Goal: Information Seeking & Learning: Check status

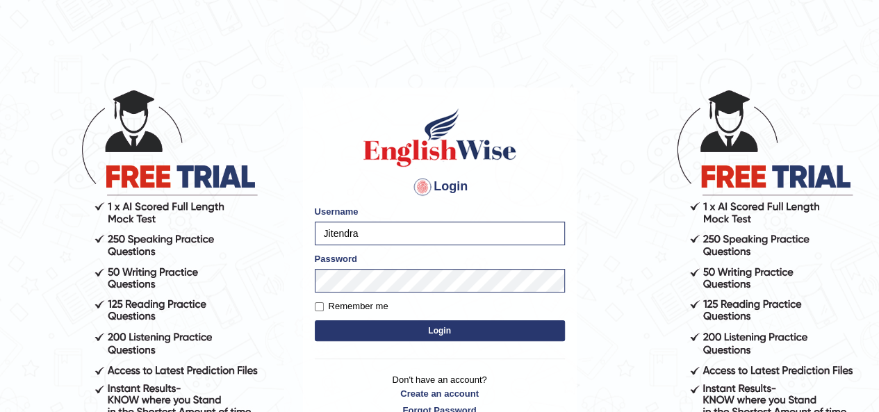
drag, startPoint x: 0, startPoint y: 0, endPoint x: 399, endPoint y: 237, distance: 464.4
click at [399, 237] on input "Jitendra" at bounding box center [440, 234] width 250 height 24
type input "J"
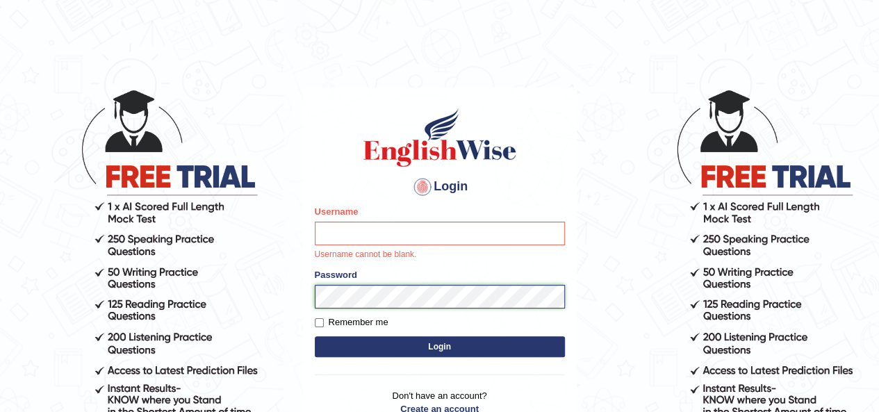
click at [302, 301] on main "Login Please fix the following errors: Username Username cannot be blank. Passw…" at bounding box center [440, 248] width 278 height 409
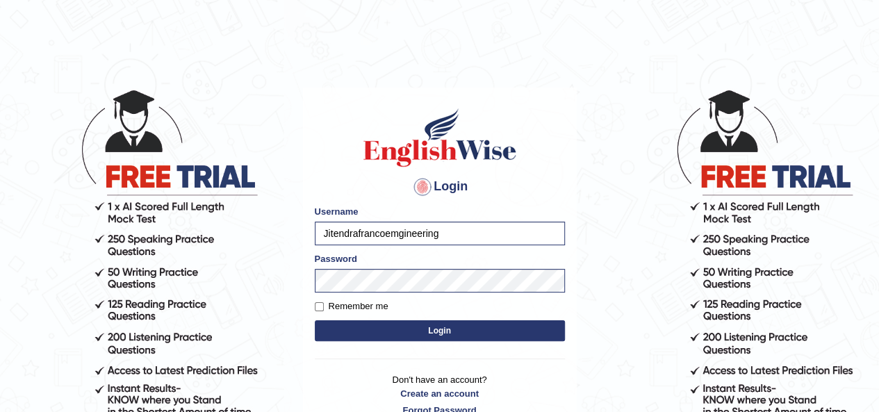
click at [358, 236] on input "Jitendrafrancoemgineering" at bounding box center [440, 234] width 250 height 24
type input "francoemgineering"
click at [285, 288] on body "Login Please fix the following errors: Username francoemgineering Password Reme…" at bounding box center [439, 250] width 879 height 412
click at [390, 321] on button "Login" at bounding box center [440, 330] width 250 height 21
click at [460, 329] on button "Login" at bounding box center [440, 330] width 250 height 21
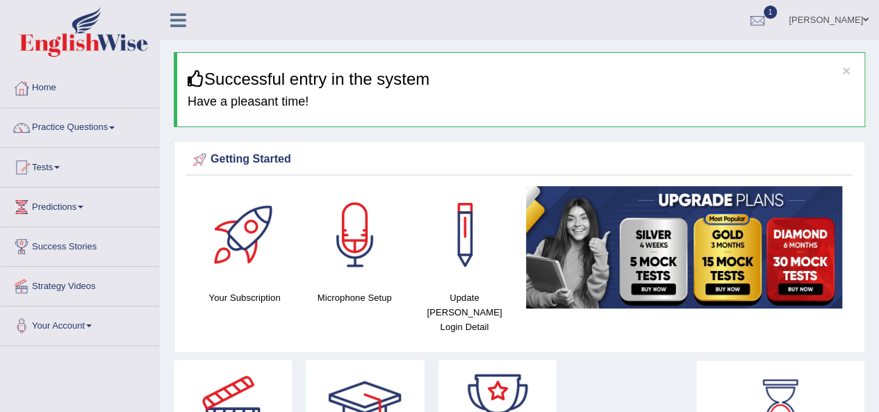
click at [113, 127] on link "Practice Questions" at bounding box center [80, 125] width 158 height 35
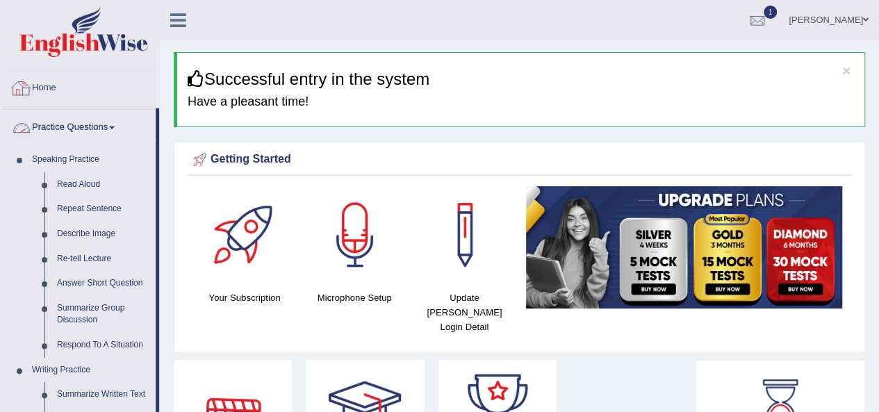
click at [83, 124] on link "Practice Questions" at bounding box center [78, 125] width 155 height 35
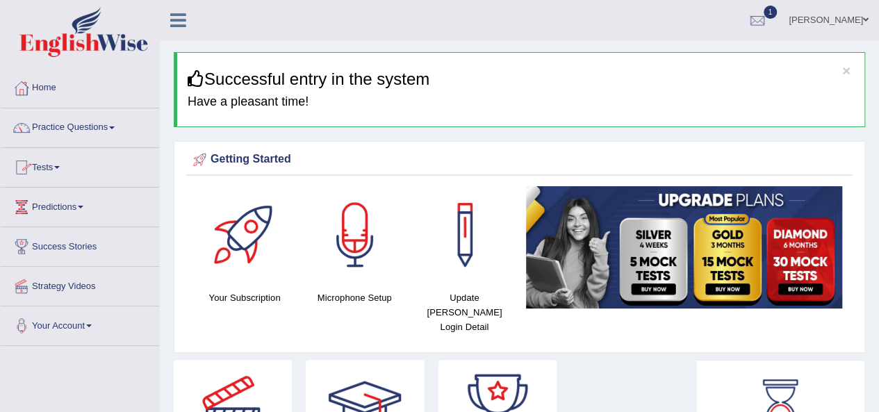
click at [61, 165] on link "Tests" at bounding box center [80, 165] width 158 height 35
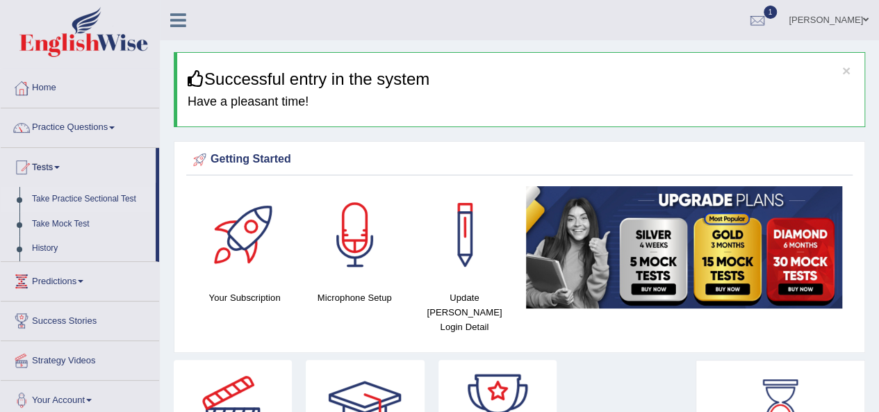
click at [74, 199] on link "Take Practice Sectional Test" at bounding box center [91, 199] width 130 height 25
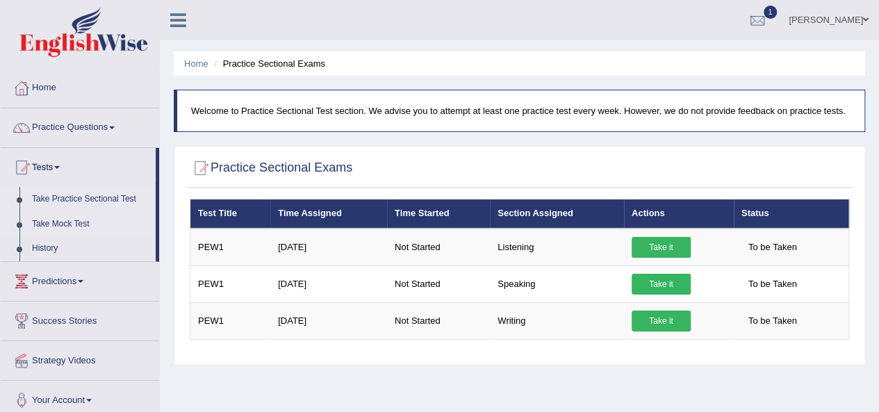
click at [49, 222] on link "Take Mock Test" at bounding box center [91, 224] width 130 height 25
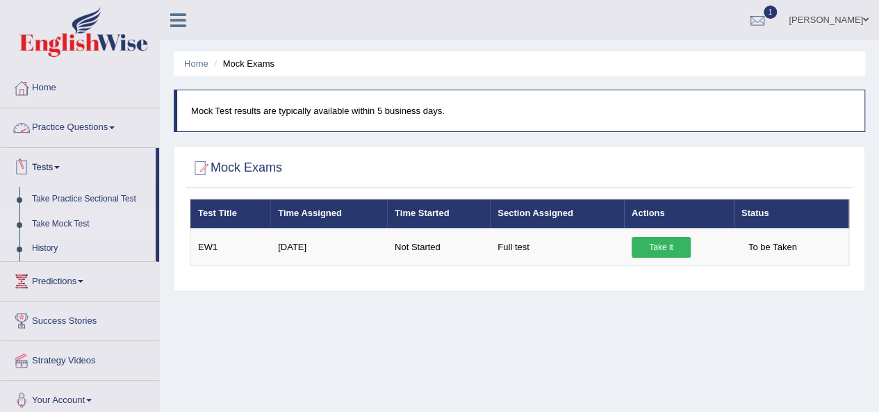
click at [72, 128] on link "Practice Questions" at bounding box center [80, 125] width 158 height 35
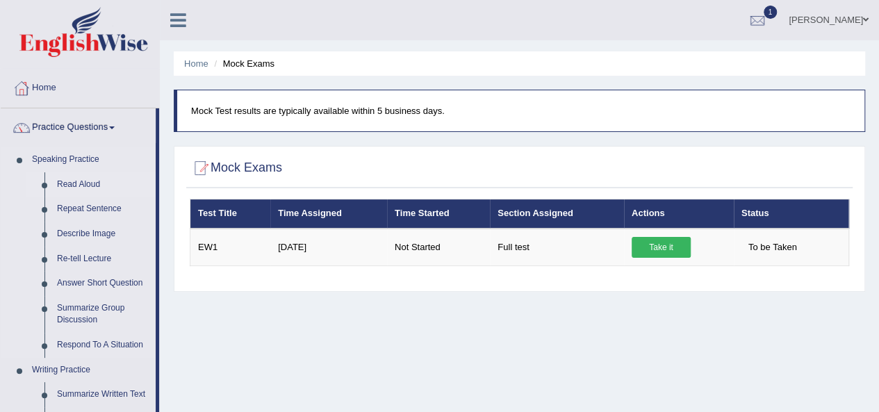
click at [65, 185] on link "Read Aloud" at bounding box center [103, 184] width 105 height 25
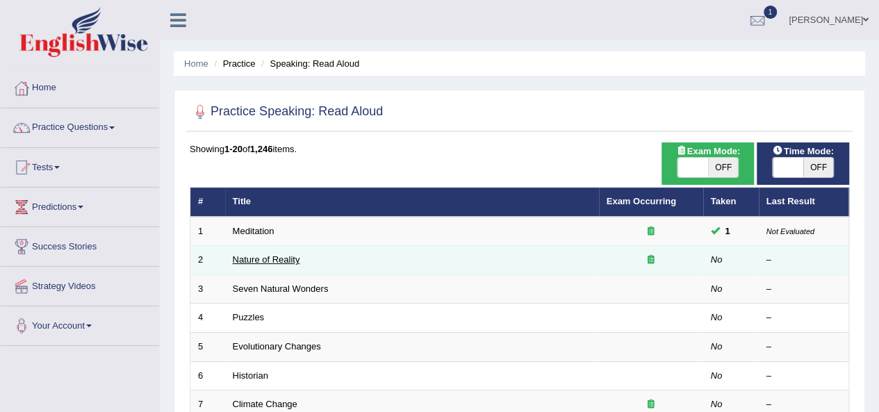
click at [288, 261] on link "Nature of Reality" at bounding box center [266, 259] width 67 height 10
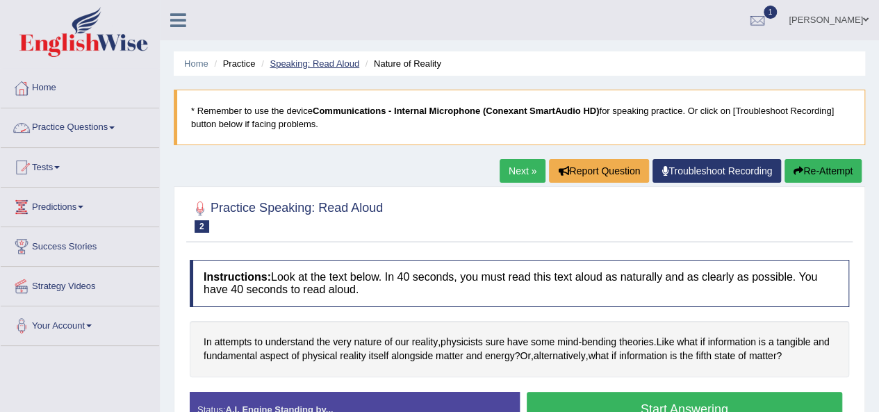
click at [337, 67] on link "Speaking: Read Aloud" at bounding box center [315, 63] width 90 height 10
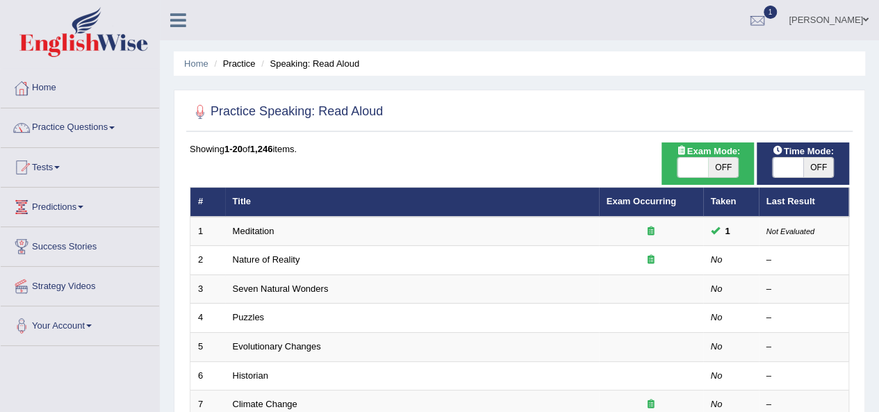
click at [716, 170] on span "OFF" at bounding box center [723, 167] width 31 height 19
checkbox input "true"
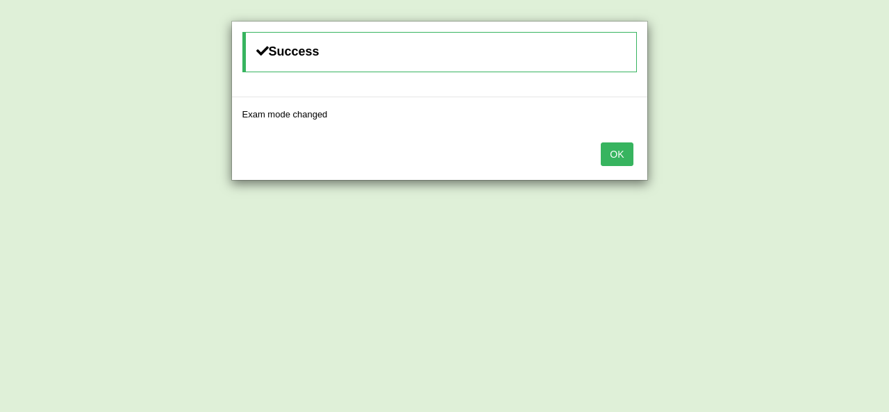
click at [627, 151] on button "OK" at bounding box center [617, 154] width 32 height 24
click at [608, 156] on button "OK" at bounding box center [617, 154] width 32 height 24
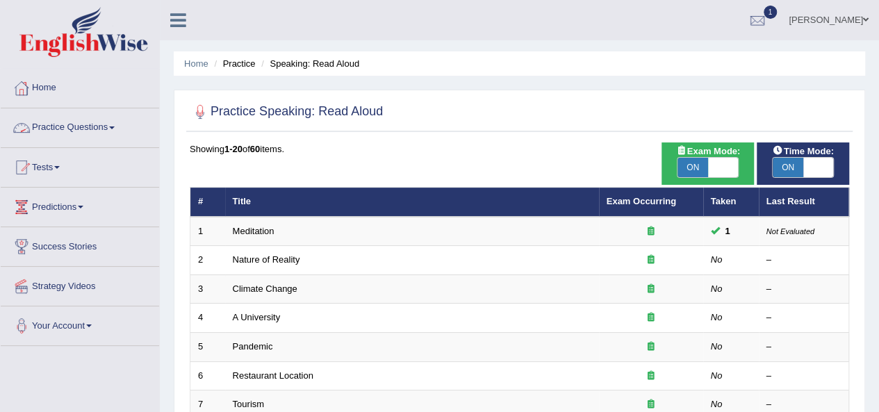
click at [41, 84] on link "Home" at bounding box center [80, 86] width 158 height 35
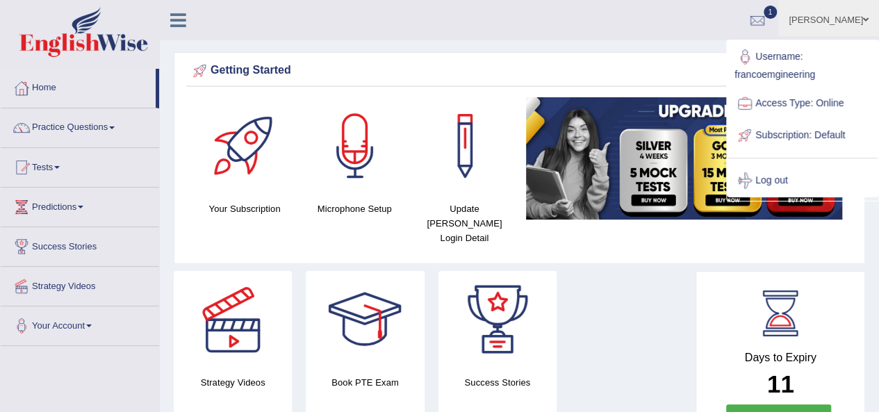
click at [754, 179] on link "Log out" at bounding box center [802, 181] width 150 height 32
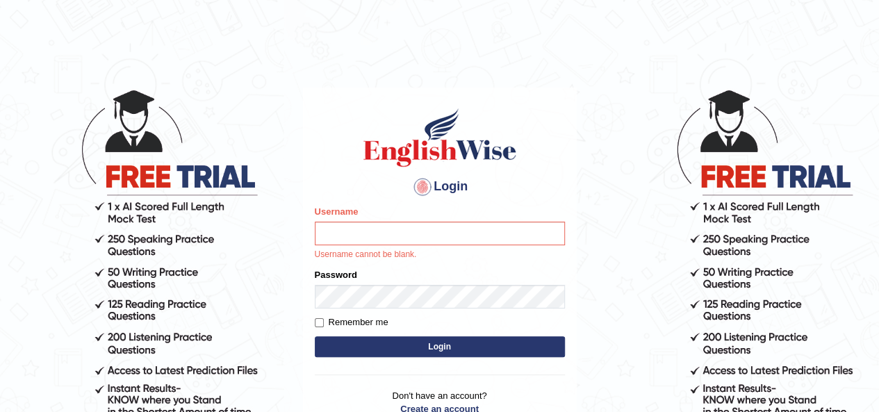
click at [404, 231] on input "Username" at bounding box center [440, 234] width 250 height 24
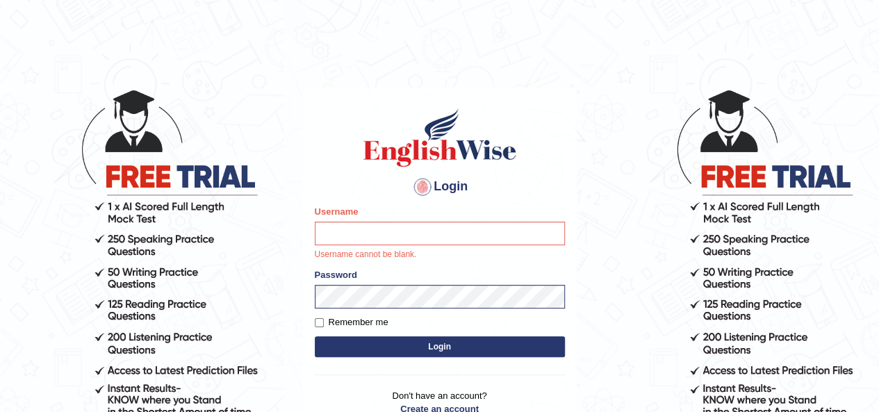
type input "francoemgineering"
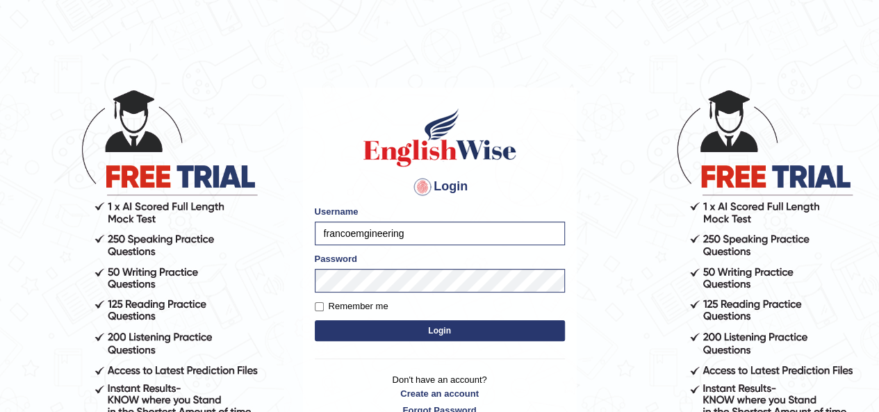
click at [443, 332] on button "Login" at bounding box center [440, 330] width 250 height 21
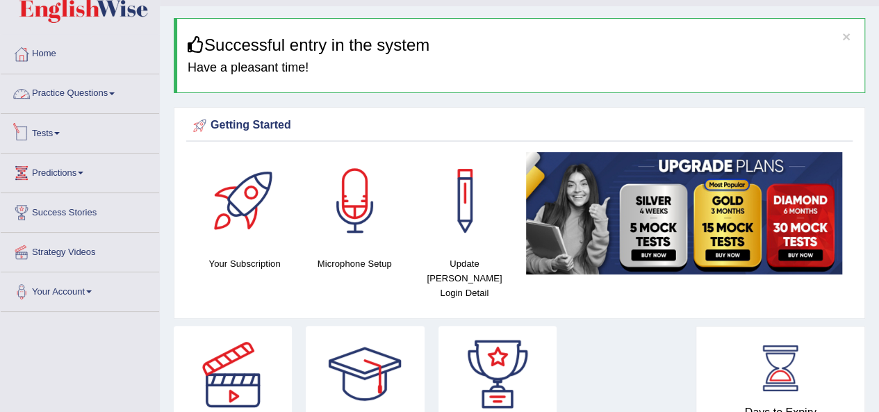
click at [106, 83] on link "Practice Questions" at bounding box center [80, 91] width 158 height 35
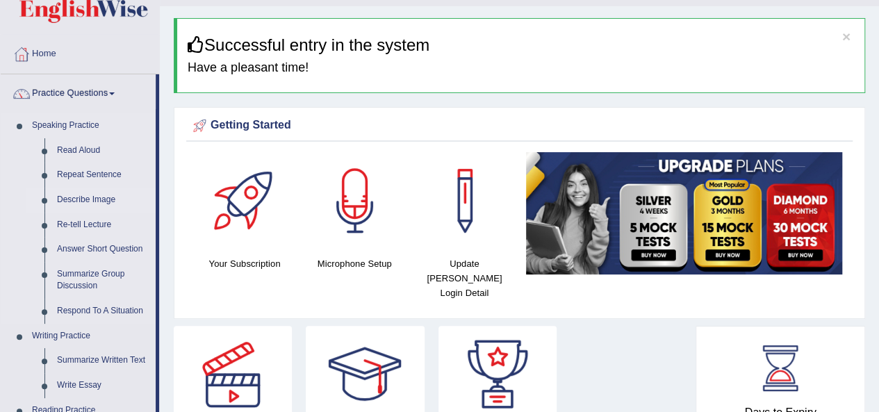
click at [85, 194] on link "Describe Image" at bounding box center [103, 200] width 105 height 25
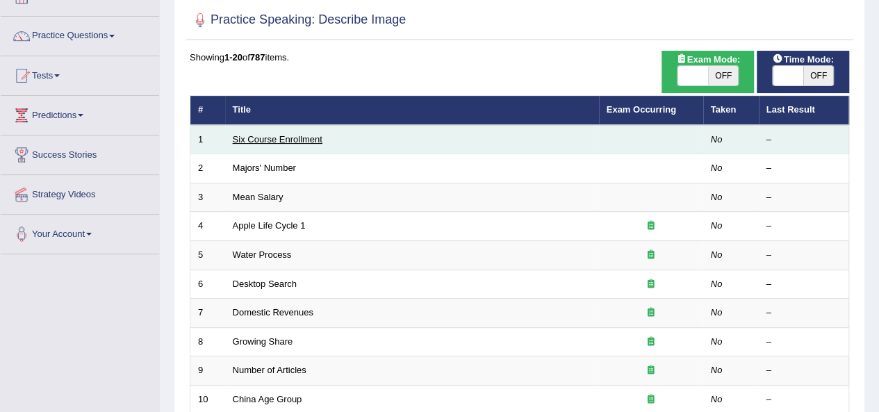
click at [284, 137] on link "Six Course Enrollment" at bounding box center [278, 139] width 90 height 10
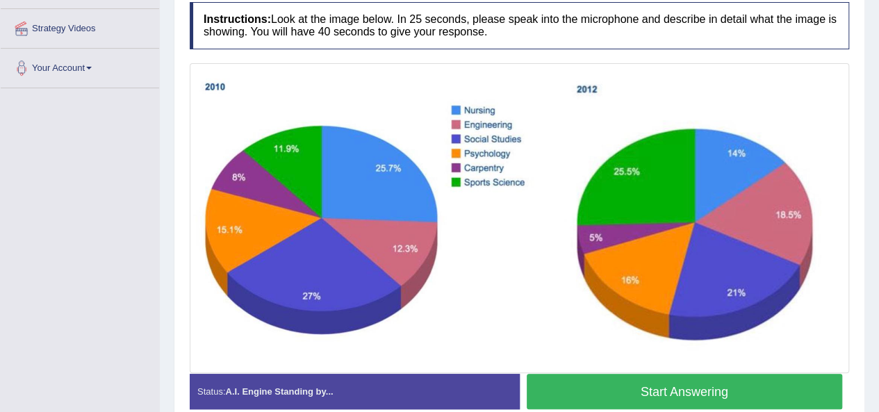
scroll to position [261, 0]
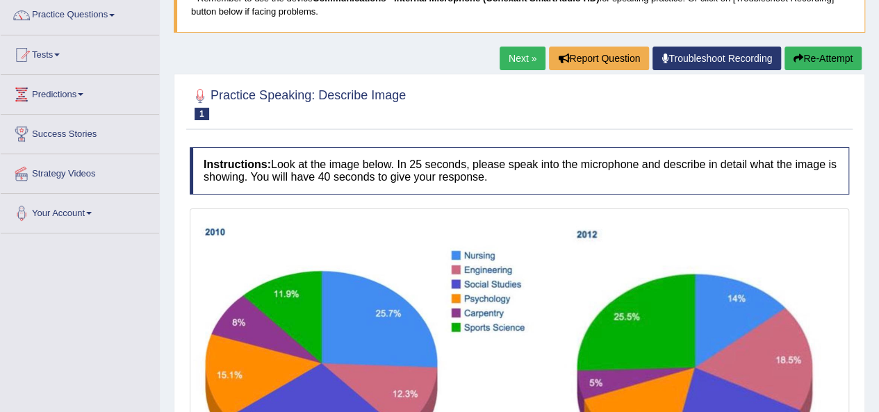
scroll to position [109, 0]
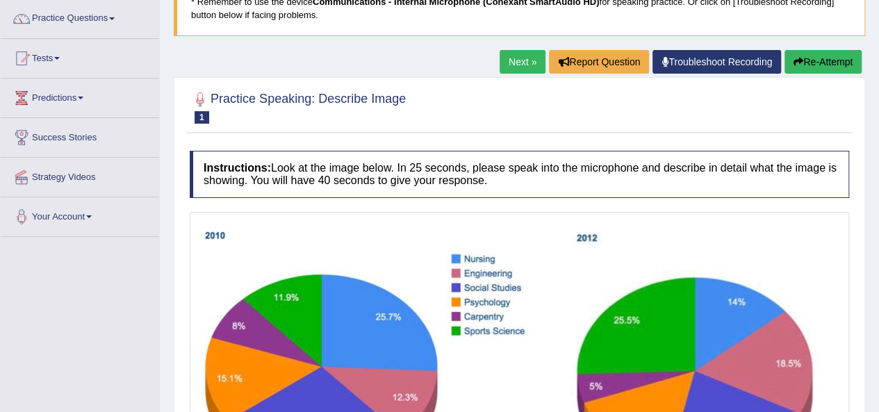
click at [531, 58] on link "Next »" at bounding box center [522, 62] width 46 height 24
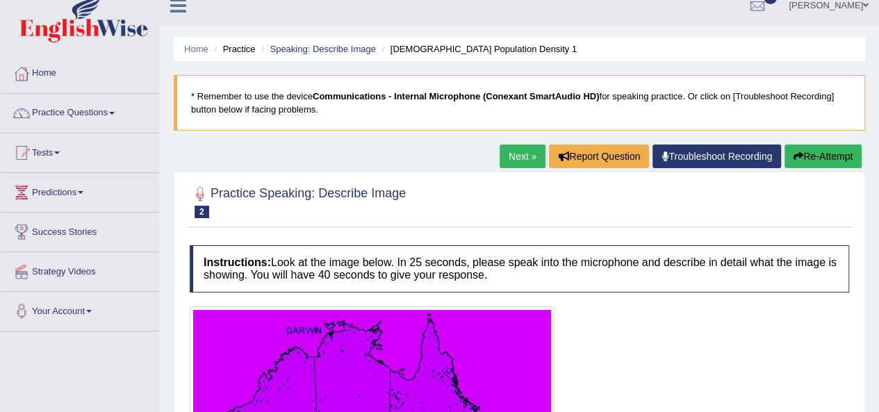
scroll to position [14, 0]
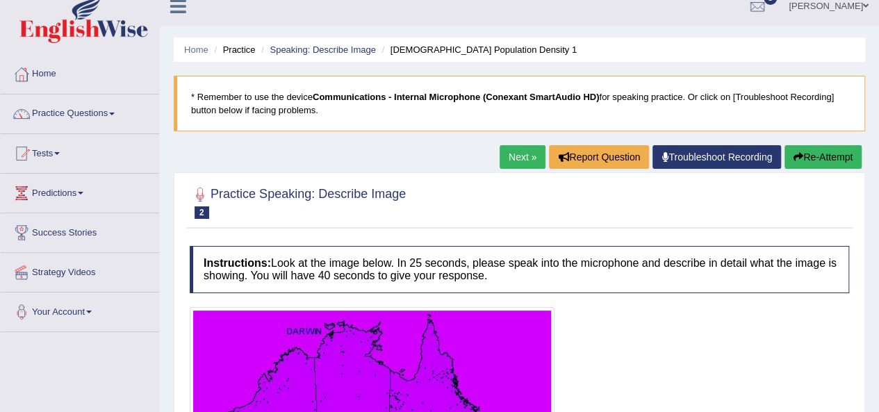
click at [524, 163] on link "Next »" at bounding box center [522, 157] width 46 height 24
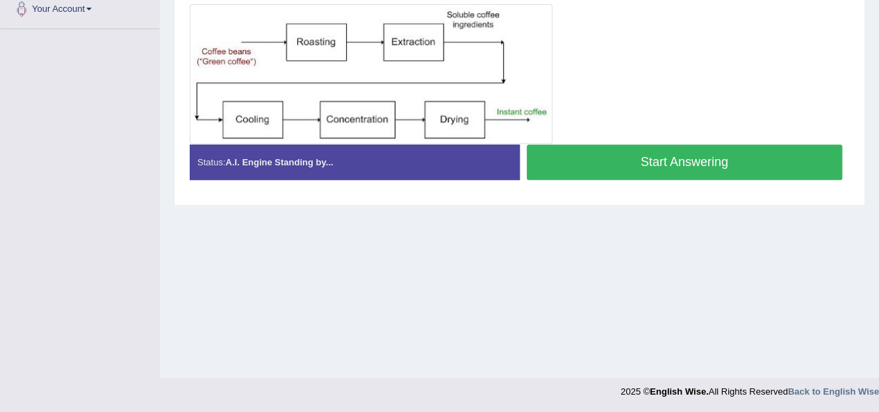
scroll to position [303, 0]
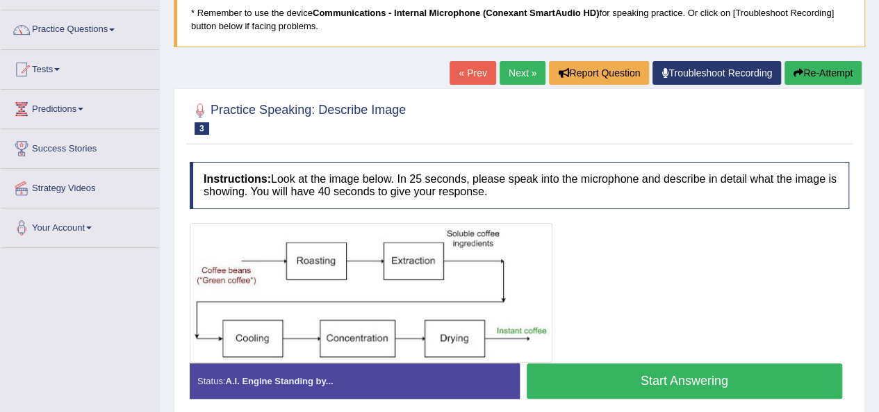
scroll to position [97, 0]
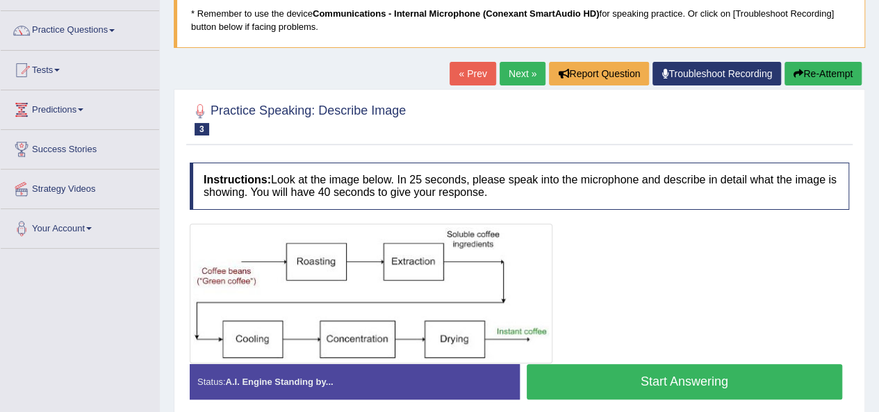
click at [506, 67] on link "Next »" at bounding box center [522, 74] width 46 height 24
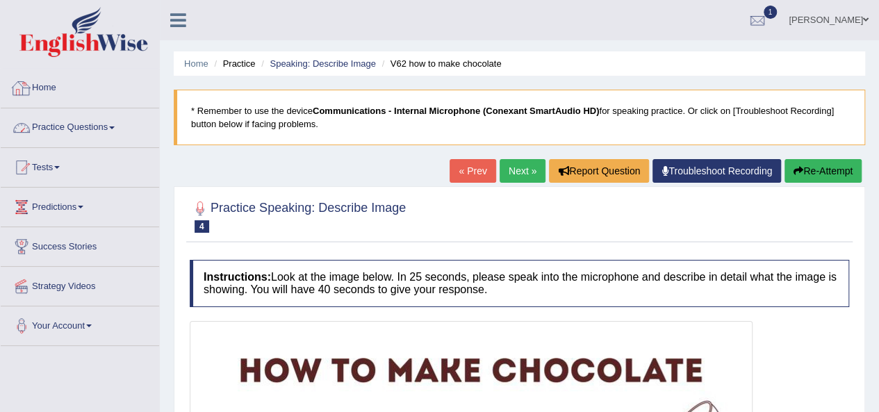
click at [43, 85] on link "Home" at bounding box center [80, 86] width 158 height 35
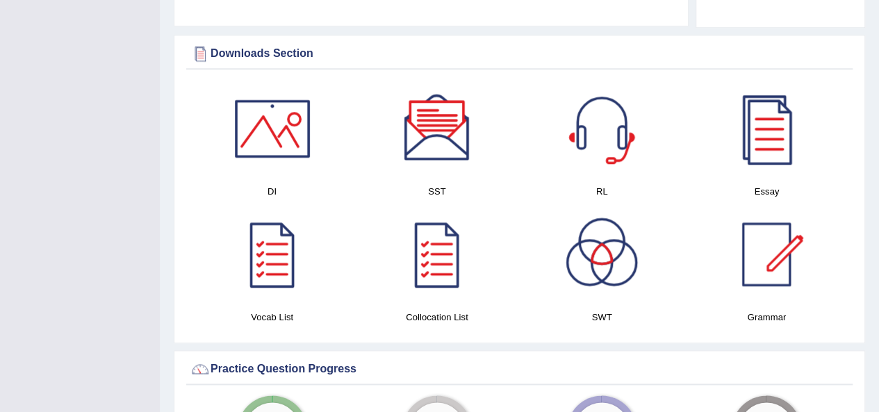
scroll to position [689, 0]
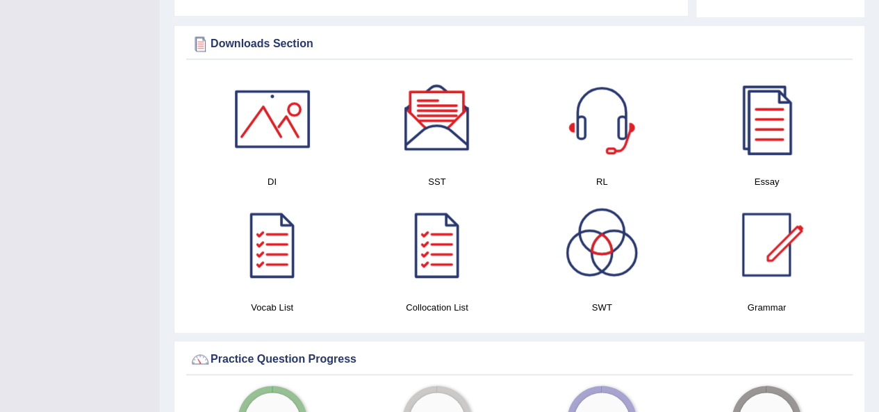
click at [250, 123] on div at bounding box center [272, 118] width 97 height 97
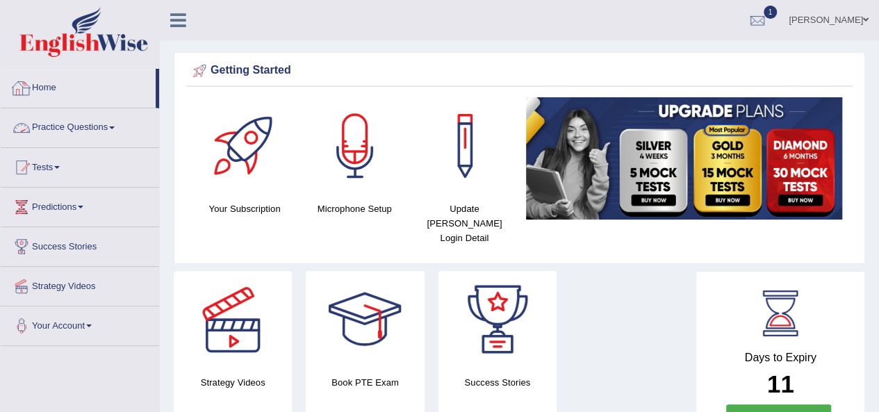
click at [59, 128] on link "Practice Questions" at bounding box center [80, 125] width 158 height 35
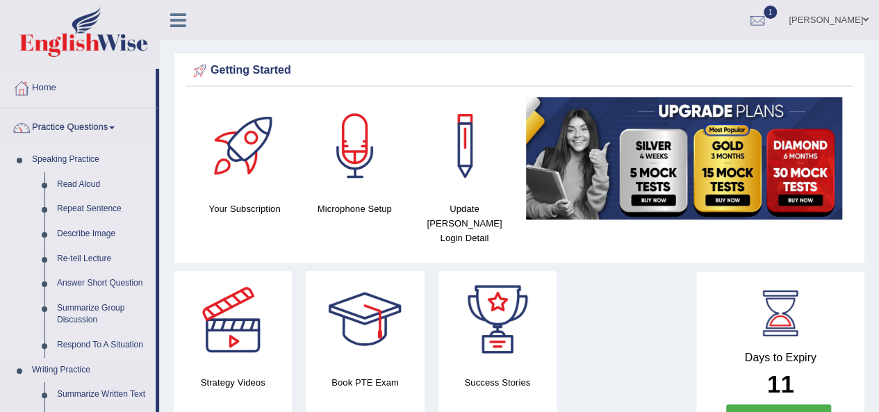
click at [74, 230] on link "Describe Image" at bounding box center [103, 234] width 105 height 25
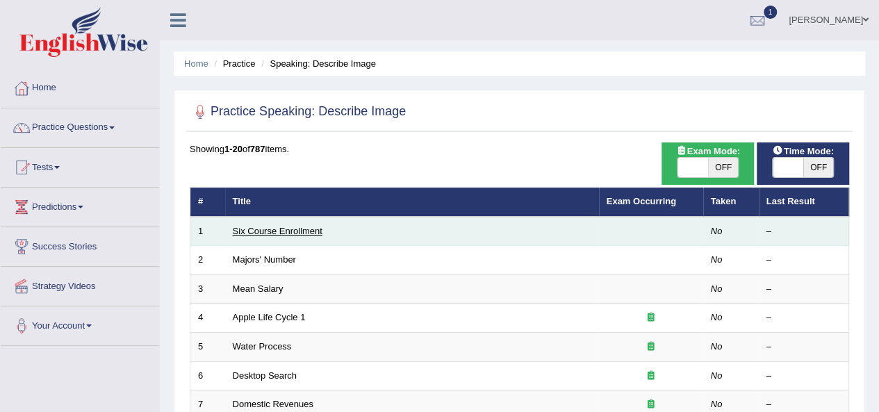
click at [291, 226] on link "Six Course Enrollment" at bounding box center [278, 231] width 90 height 10
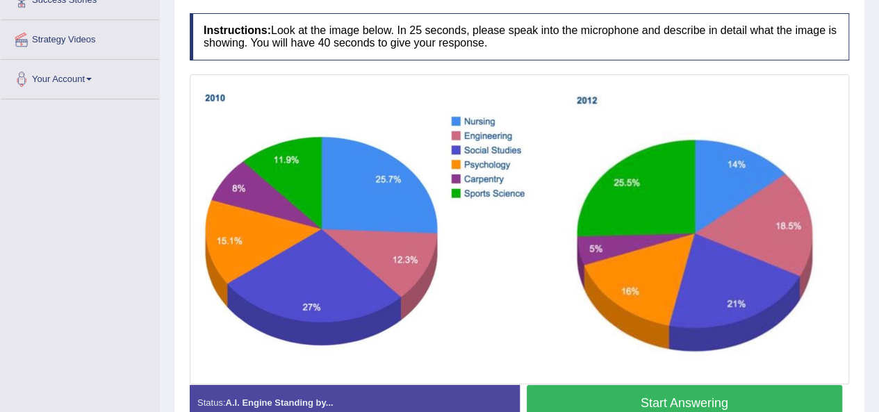
scroll to position [246, 0]
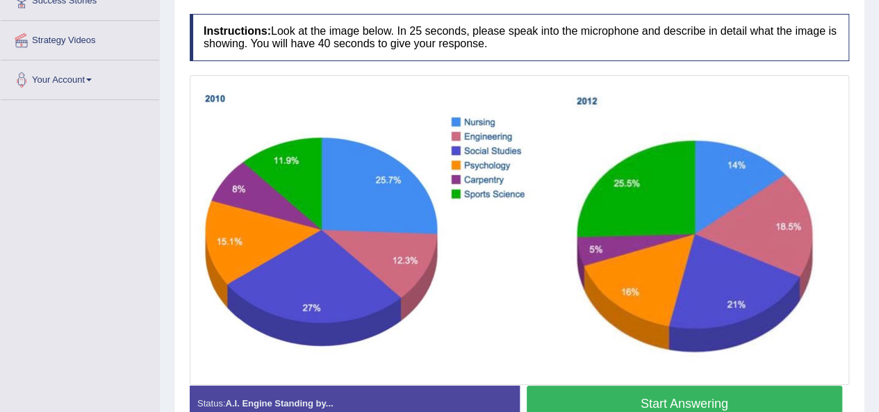
click at [247, 142] on img at bounding box center [519, 231] width 652 height 304
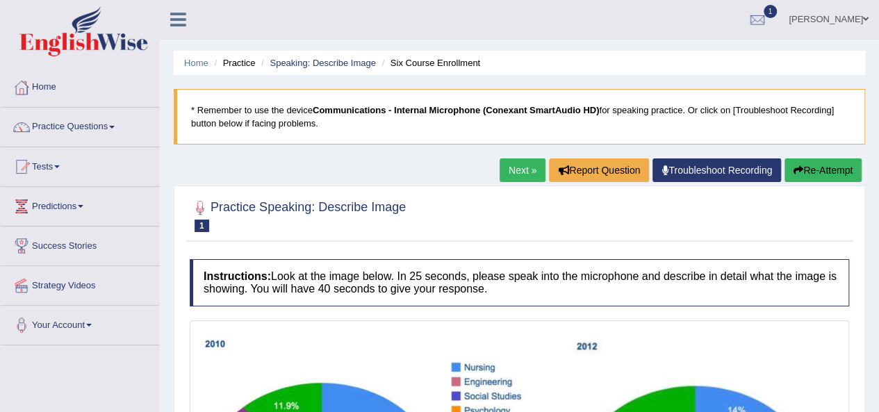
scroll to position [0, 0]
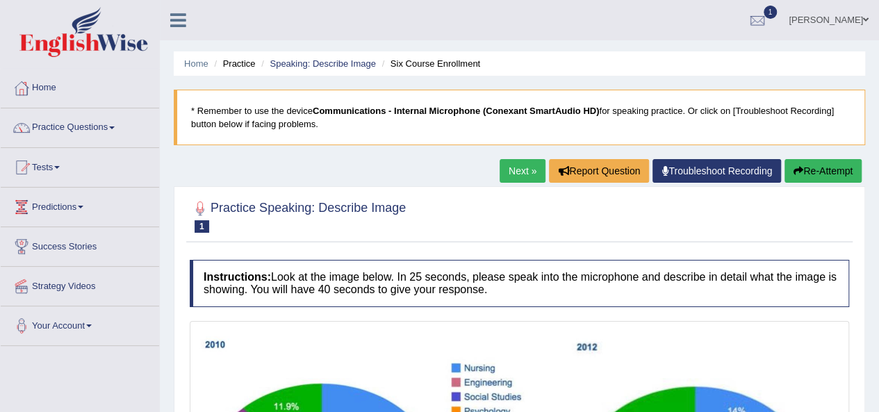
click at [828, 12] on link "FRANK OBENG ACHEAMPONG" at bounding box center [828, 18] width 101 height 36
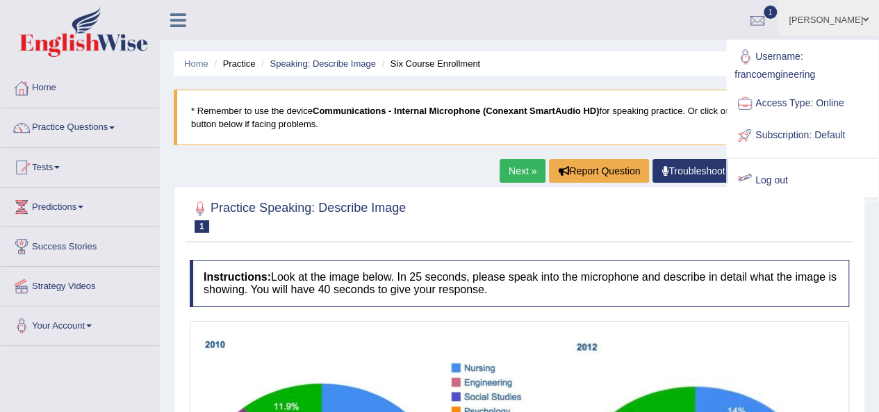
click at [766, 181] on link "Log out" at bounding box center [802, 181] width 150 height 32
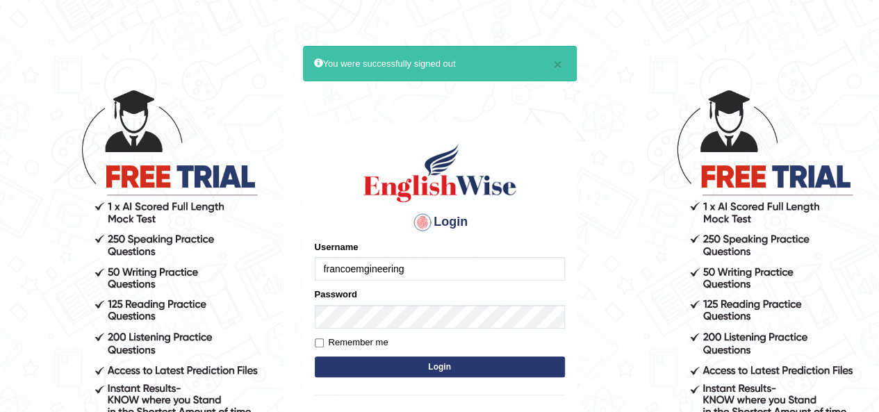
drag, startPoint x: 0, startPoint y: 0, endPoint x: 471, endPoint y: 266, distance: 541.0
click at [471, 266] on input "francoemgineering" at bounding box center [440, 269] width 250 height 24
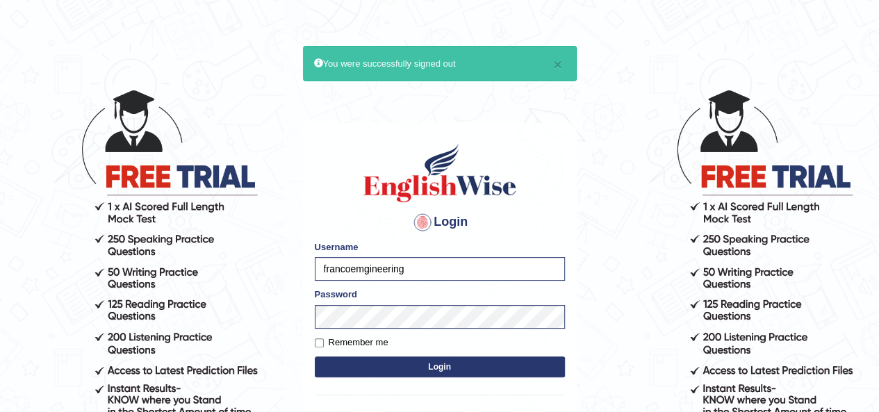
type input "Spmedi"
click at [413, 363] on button "Login" at bounding box center [440, 366] width 250 height 21
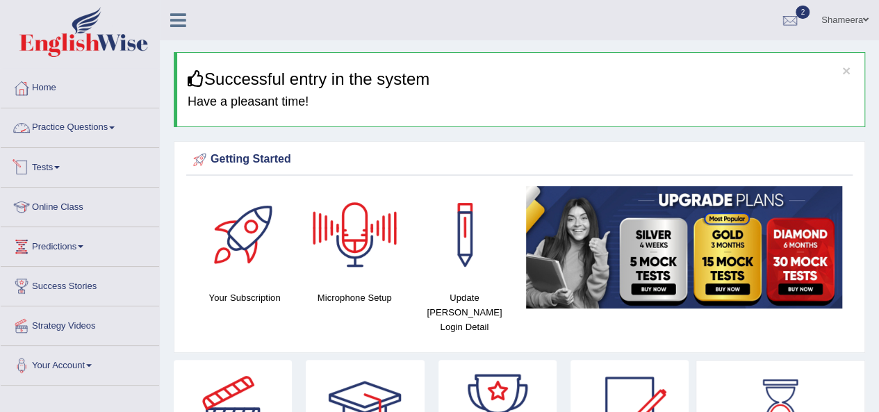
click at [79, 128] on link "Practice Questions" at bounding box center [80, 125] width 158 height 35
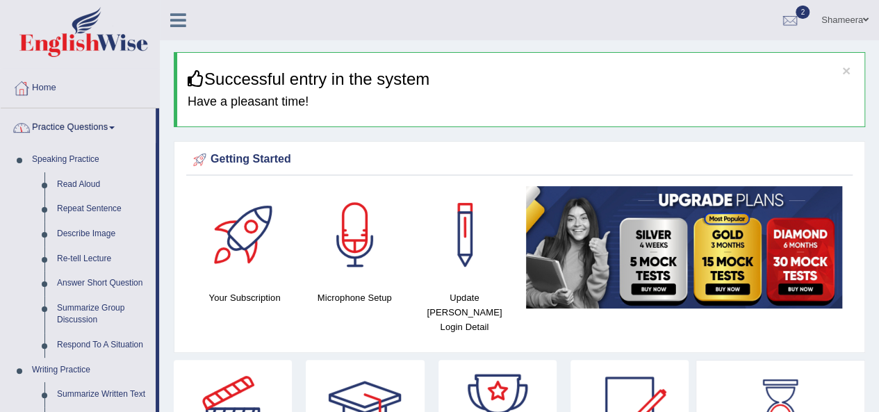
click at [79, 128] on link "Practice Questions" at bounding box center [78, 125] width 155 height 35
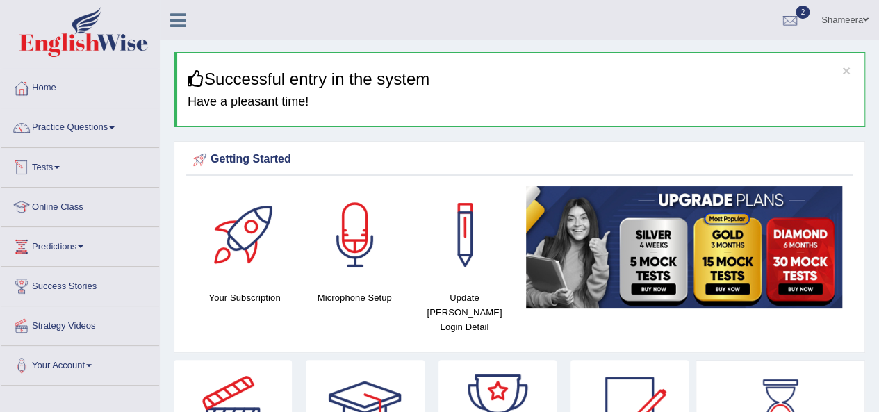
click at [55, 167] on link "Tests" at bounding box center [80, 165] width 158 height 35
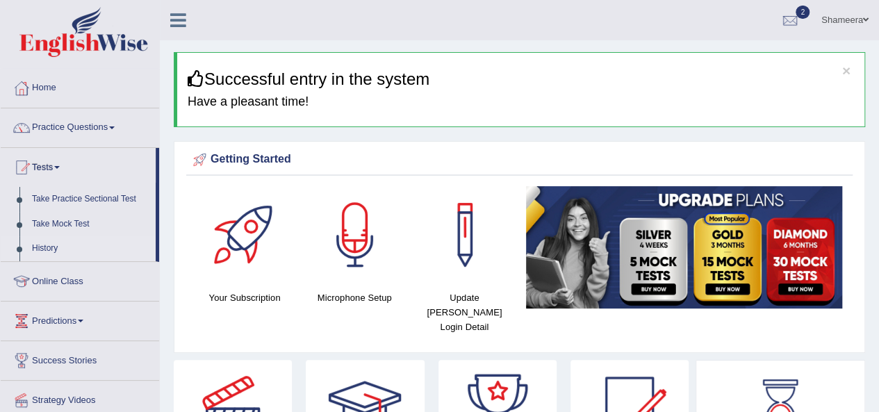
click at [44, 249] on link "History" at bounding box center [91, 248] width 130 height 25
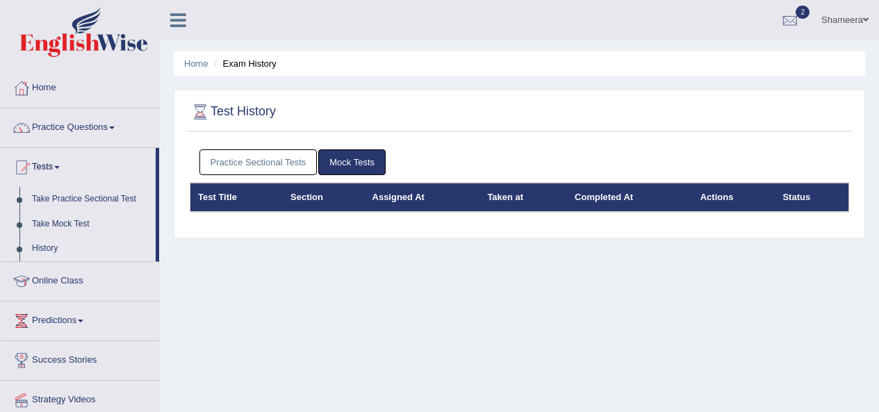
click at [293, 157] on link "Practice Sectional Tests" at bounding box center [258, 162] width 118 height 26
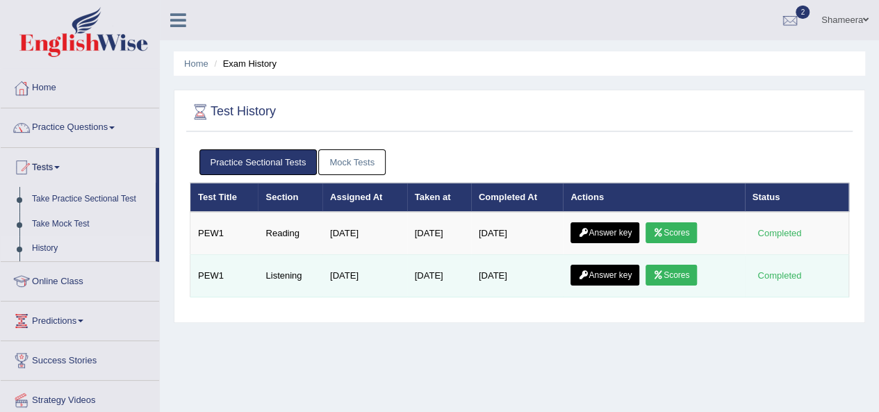
click at [675, 276] on link "Scores" at bounding box center [670, 275] width 51 height 21
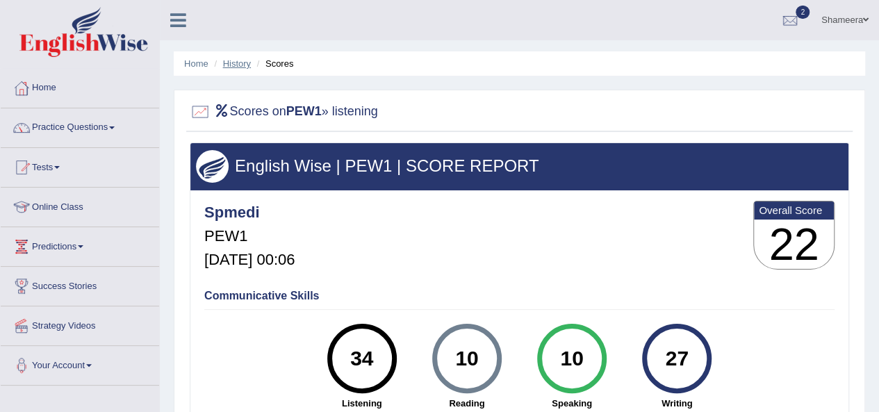
click at [244, 66] on link "History" at bounding box center [237, 63] width 28 height 10
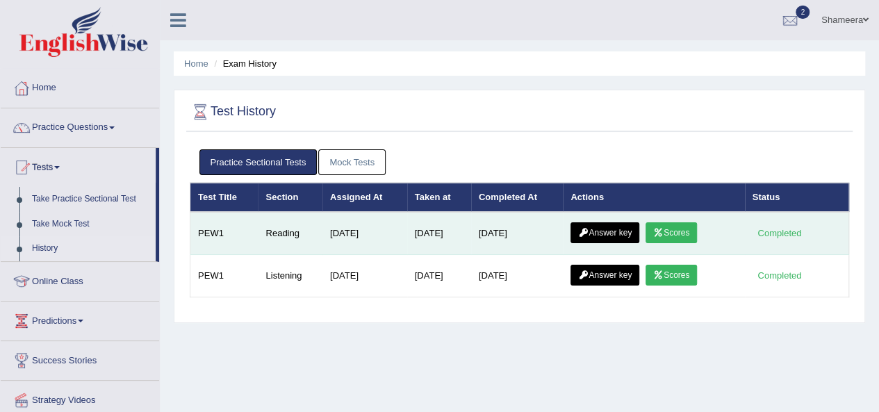
click at [669, 226] on link "Scores" at bounding box center [670, 232] width 51 height 21
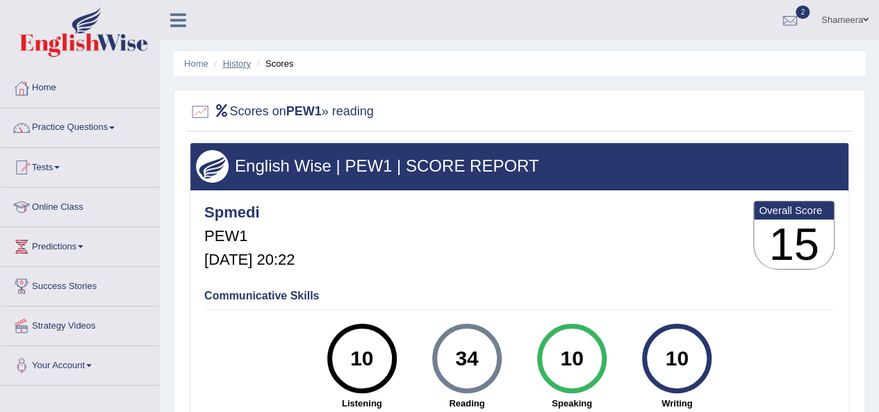
click at [237, 65] on link "History" at bounding box center [237, 63] width 28 height 10
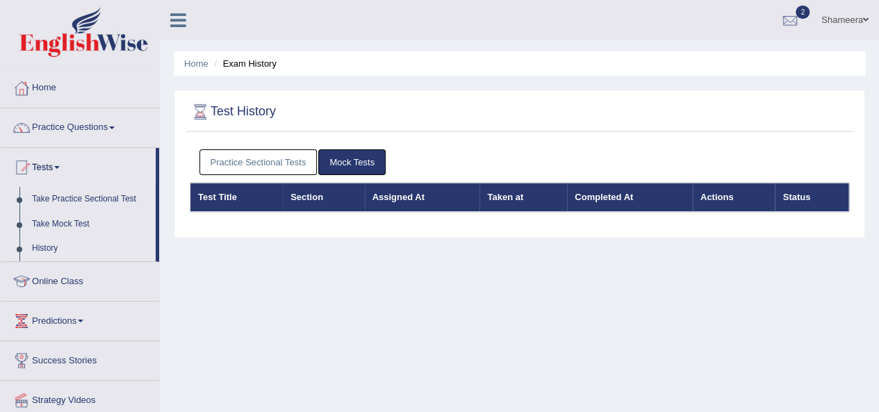
click at [304, 173] on link "Practice Sectional Tests" at bounding box center [258, 162] width 118 height 26
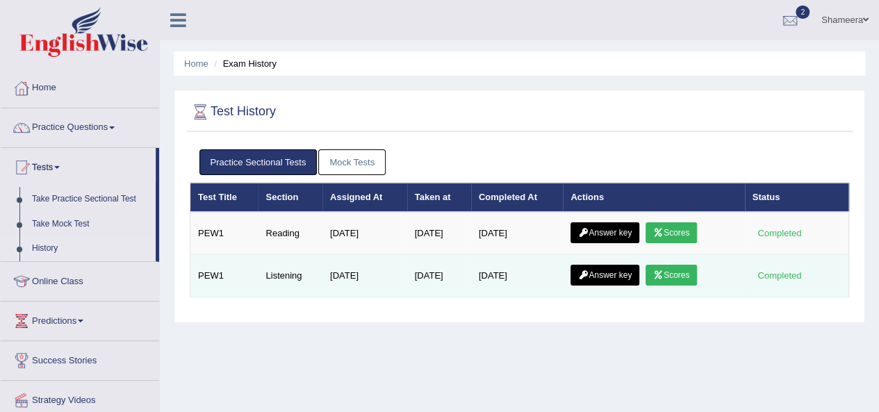
click at [684, 272] on link "Scores" at bounding box center [670, 275] width 51 height 21
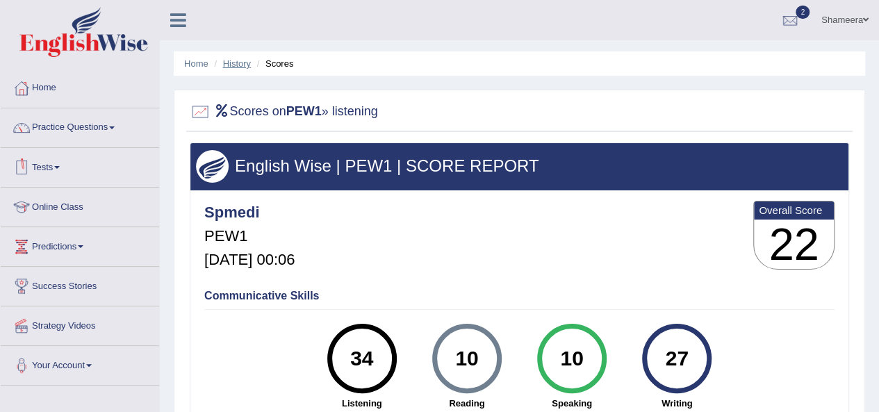
click at [244, 65] on link "History" at bounding box center [237, 63] width 28 height 10
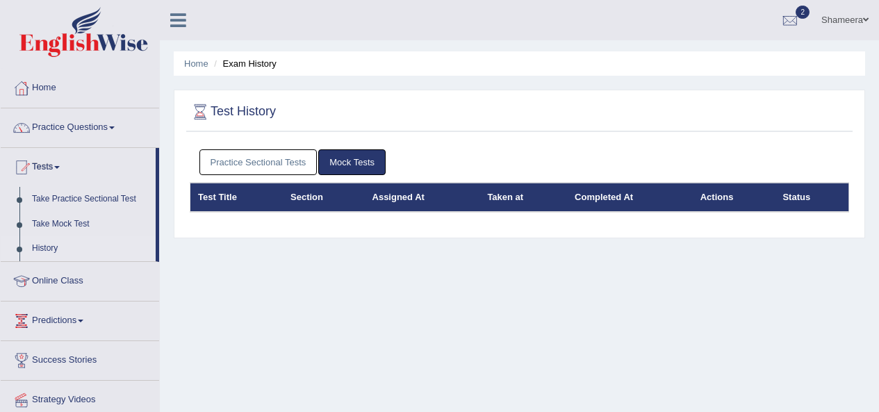
click at [257, 170] on link "Practice Sectional Tests" at bounding box center [258, 162] width 118 height 26
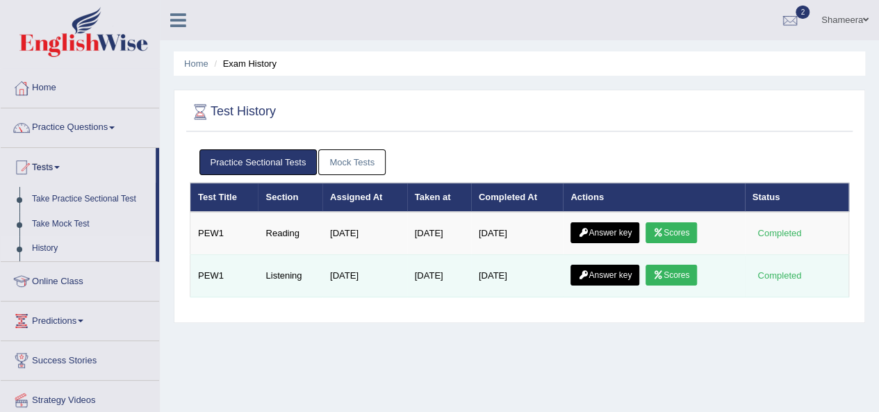
click at [609, 273] on link "Answer key" at bounding box center [604, 275] width 69 height 21
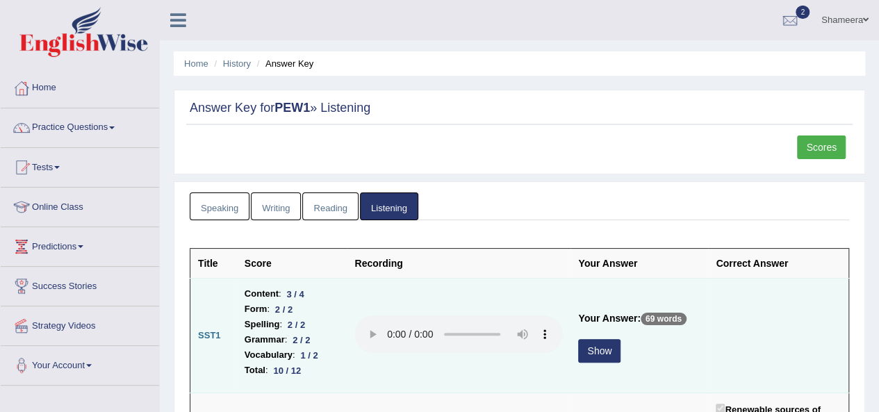
click at [588, 347] on button "Show" at bounding box center [599, 351] width 42 height 24
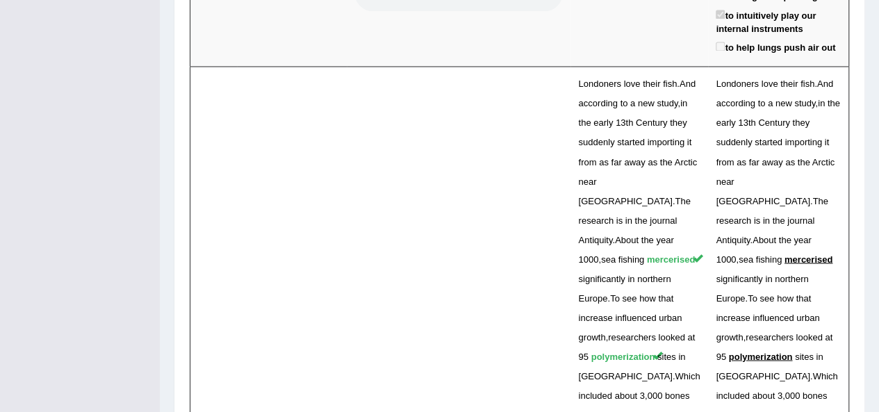
scroll to position [3846, 0]
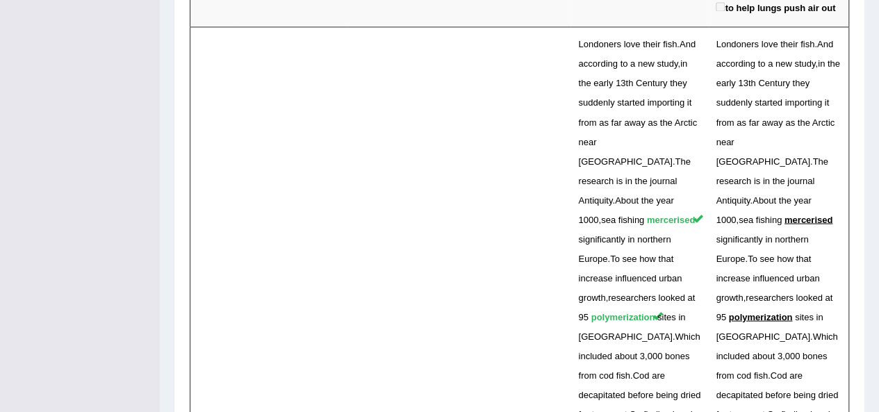
drag, startPoint x: 872, startPoint y: 297, endPoint x: 889, endPoint y: 298, distance: 16.7
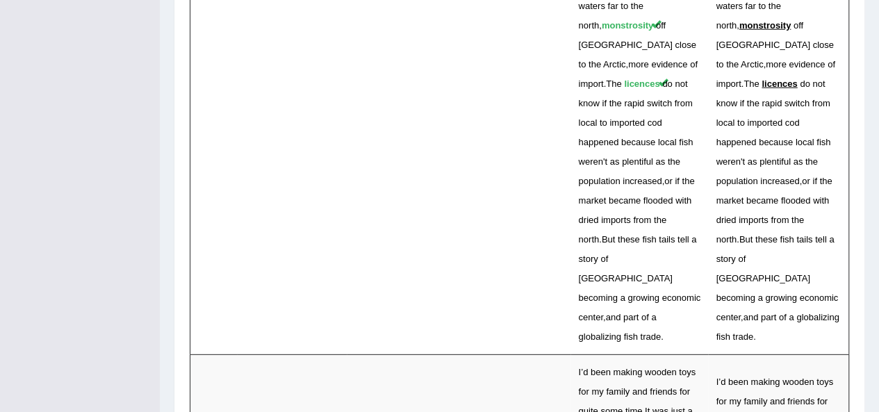
scroll to position [4514, 0]
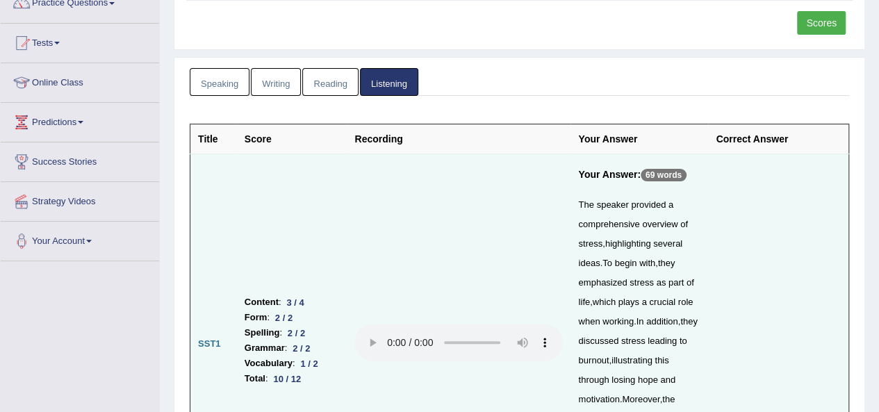
scroll to position [0, 0]
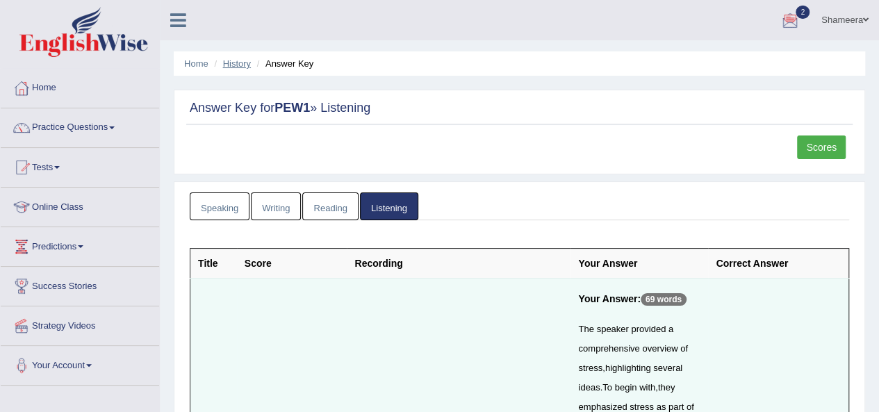
click at [234, 66] on link "History" at bounding box center [237, 63] width 28 height 10
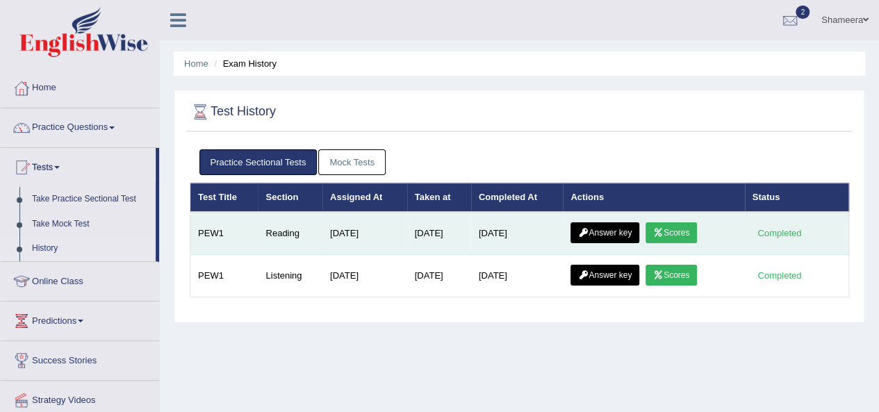
click at [621, 230] on link "Answer key" at bounding box center [604, 232] width 69 height 21
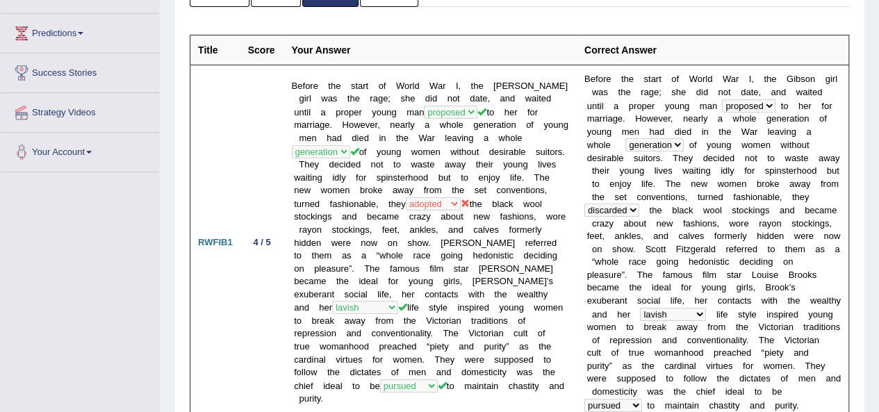
scroll to position [245, 0]
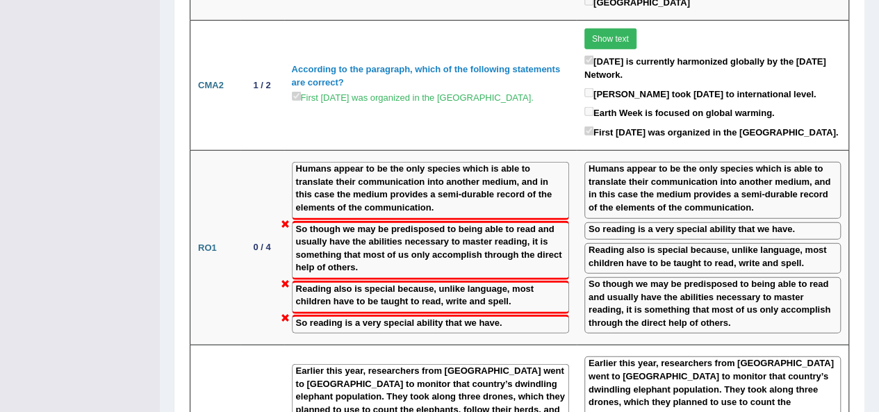
scroll to position [1856, 0]
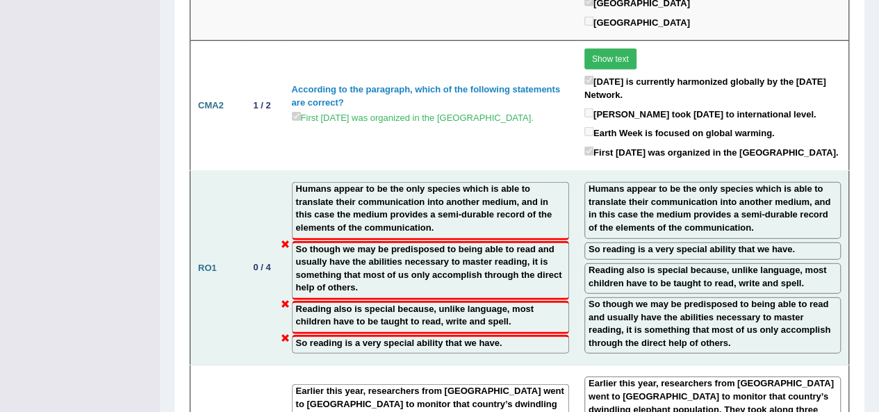
click at [307, 183] on label "Humans appear to be the only species which is able to translate their communica…" at bounding box center [430, 208] width 269 height 51
click at [807, 183] on label "Humans appear to be the only species which is able to translate their communica…" at bounding box center [712, 208] width 248 height 51
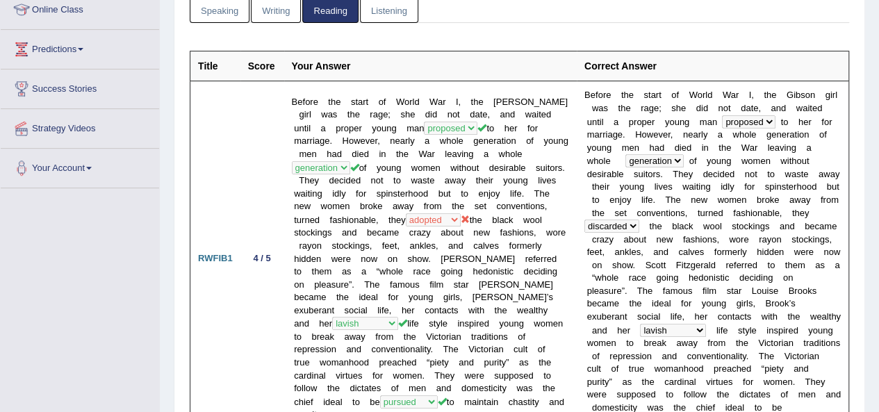
scroll to position [22, 0]
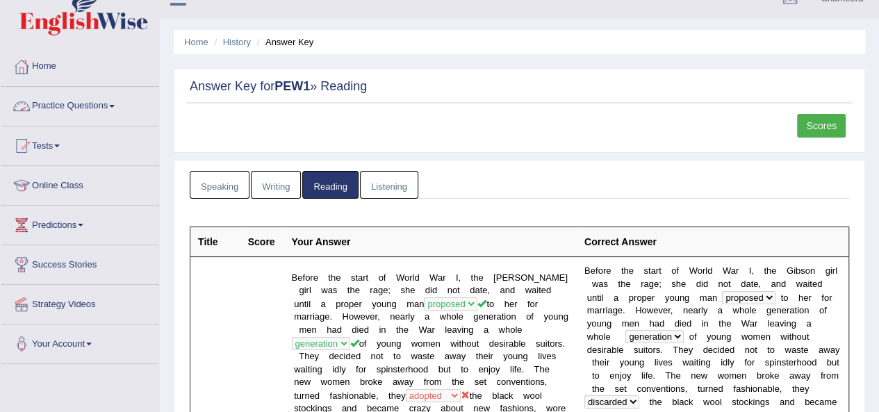
click at [81, 105] on link "Practice Questions" at bounding box center [80, 104] width 158 height 35
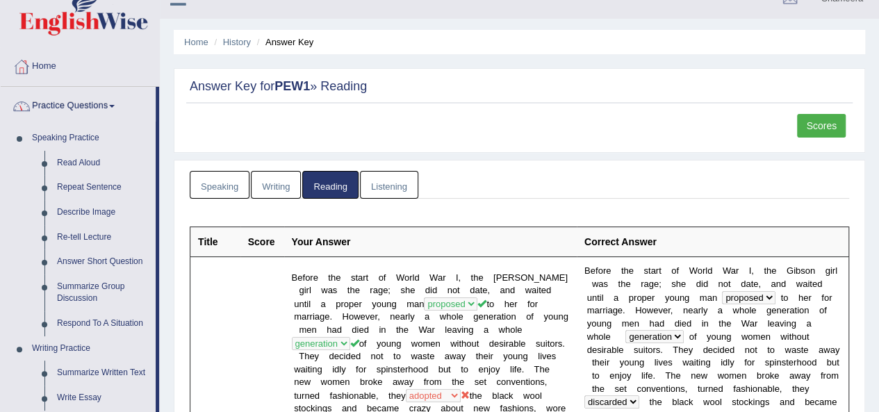
click at [81, 105] on link "Practice Questions" at bounding box center [78, 104] width 155 height 35
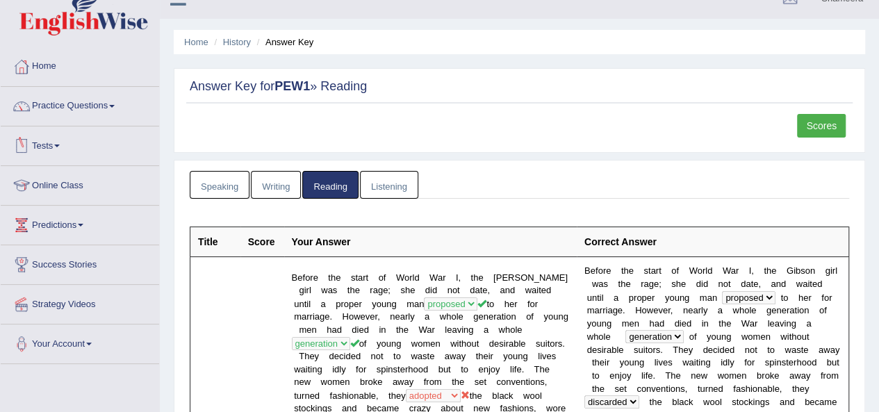
click at [49, 146] on link "Tests" at bounding box center [80, 143] width 158 height 35
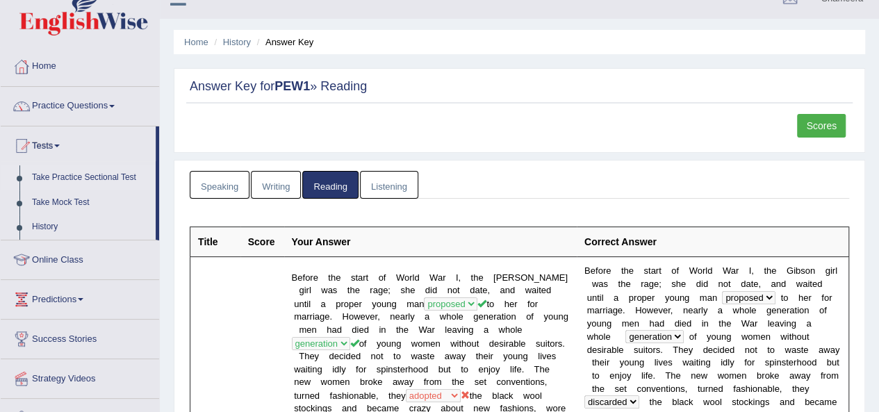
click at [60, 179] on link "Take Practice Sectional Test" at bounding box center [91, 177] width 130 height 25
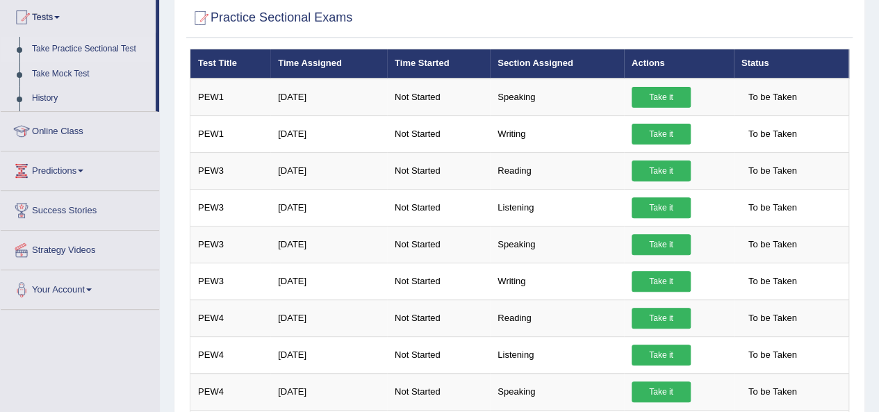
scroll to position [85, 0]
